Goal: Information Seeking & Learning: Learn about a topic

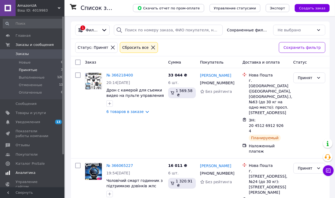
click at [36, 173] on span "Аналитика" at bounding box center [33, 172] width 34 height 5
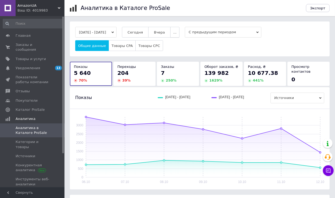
click at [178, 31] on button "..." at bounding box center [174, 32] width 9 height 11
click at [178, 75] on button "60 дней" at bounding box center [164, 74] width 32 height 11
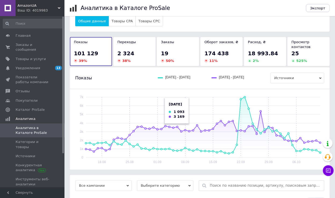
scroll to position [80, 0]
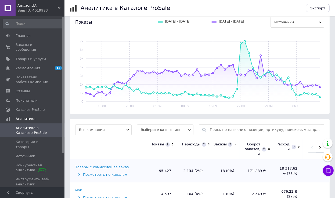
drag, startPoint x: 171, startPoint y: 124, endPoint x: 170, endPoint y: 130, distance: 5.9
click at [171, 126] on span "Выберите категорию" at bounding box center [165, 129] width 56 height 11
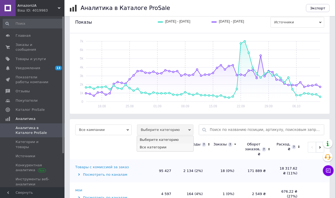
click at [164, 144] on li "Все категории" at bounding box center [165, 148] width 56 height 8
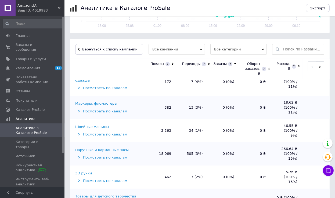
scroll to position [215, 0]
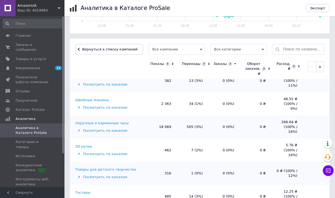
click at [94, 121] on div "Наручные и карманные часы" at bounding box center [101, 123] width 53 height 5
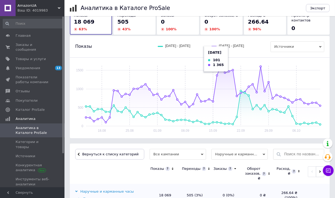
scroll to position [54, 0]
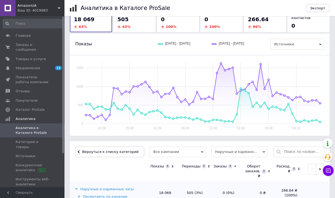
click at [224, 29] on div "100 %" at bounding box center [221, 26] width 34 height 5
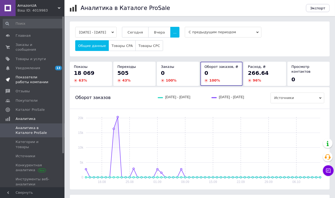
click at [53, 75] on span at bounding box center [57, 80] width 15 height 10
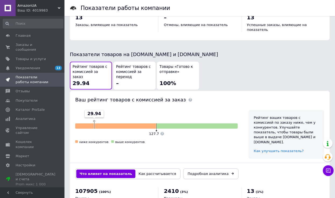
scroll to position [291, 0]
